Goal: Task Accomplishment & Management: Use online tool/utility

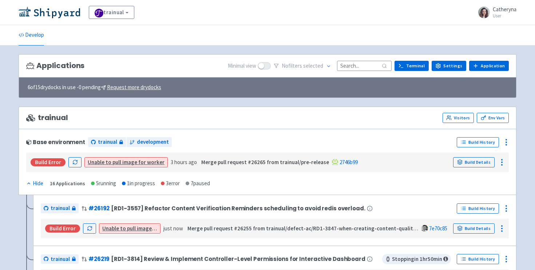
click at [348, 66] on input at bounding box center [364, 66] width 55 height 10
click at [356, 67] on input at bounding box center [364, 66] width 55 height 10
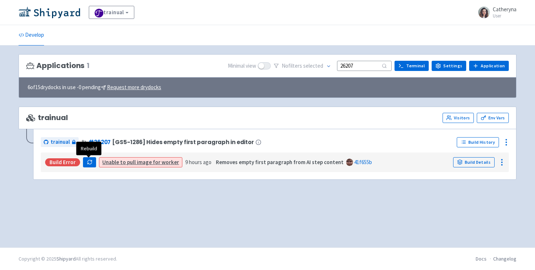
type input "26207"
click at [91, 163] on icon "button" at bounding box center [89, 161] width 5 height 5
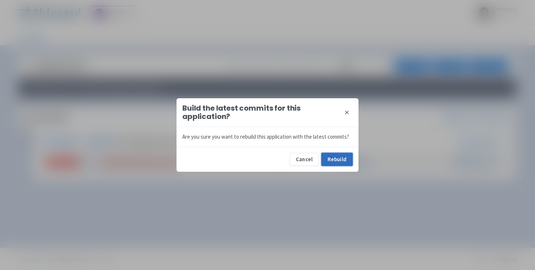
click at [333, 159] on button "Rebuild" at bounding box center [336, 159] width 31 height 13
